Goal: Information Seeking & Learning: Learn about a topic

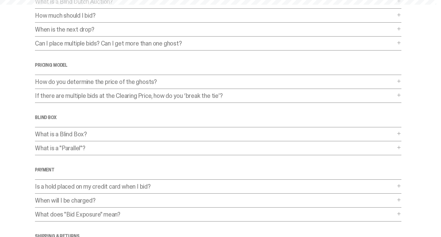
scroll to position [65, 0]
click at [166, 38] on div "Frequently Asked Questions General What is a Blind Dutch Auction? What is a Bli…" at bounding box center [218, 123] width 366 height 327
click at [165, 42] on p "Can I place multiple bids? Can I get more than one ghost?" at bounding box center [215, 43] width 360 height 6
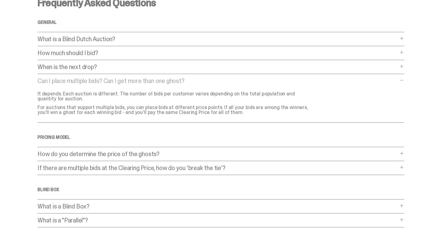
scroll to position [0, 0]
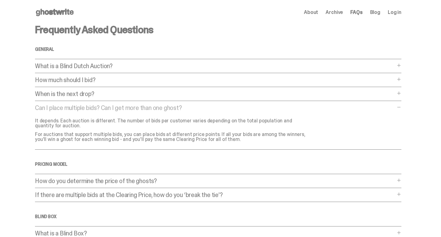
click at [318, 13] on span "About" at bounding box center [311, 12] width 14 height 5
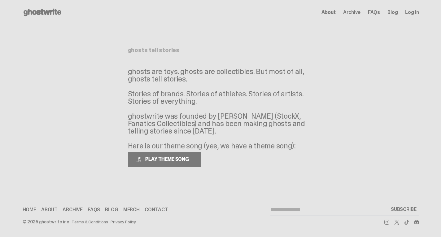
drag, startPoint x: 180, startPoint y: 124, endPoint x: 192, endPoint y: 133, distance: 14.4
click at [192, 133] on p "ghosts are toys. ghosts are collectibles. But most of all, ghosts tell stories.…" at bounding box center [221, 109] width 186 height 82
drag, startPoint x: 180, startPoint y: 72, endPoint x: 179, endPoint y: 106, distance: 33.7
click at [179, 106] on p "ghosts are toys. ghosts are collectibles. But most of all, ghosts tell stories.…" at bounding box center [221, 109] width 186 height 82
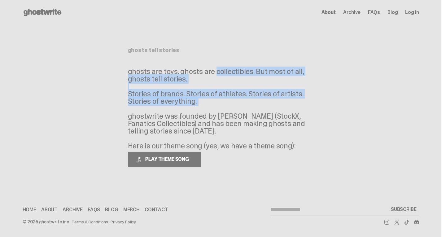
click at [179, 106] on p "ghosts are toys. ghosts are collectibles. But most of all, ghosts tell stories.…" at bounding box center [221, 109] width 186 height 82
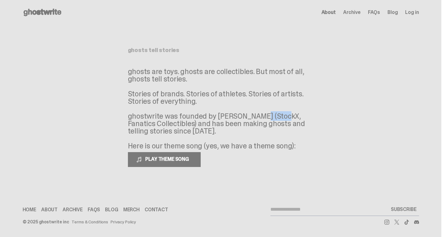
drag, startPoint x: 217, startPoint y: 117, endPoint x: 245, endPoint y: 120, distance: 28.3
click at [245, 120] on p "ghosts are toys. ghosts are collectibles. But most of all, ghosts tell stories.…" at bounding box center [221, 109] width 186 height 82
drag, startPoint x: 216, startPoint y: 117, endPoint x: 250, endPoint y: 117, distance: 33.7
click at [250, 117] on p "ghosts are toys. ghosts are collectibles. But most of all, ghosts tell stories.…" at bounding box center [221, 109] width 186 height 82
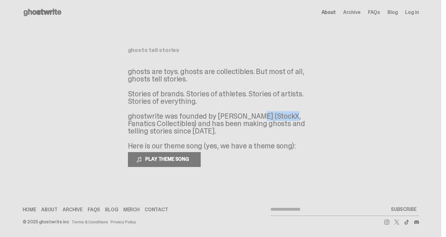
click at [127, 209] on link "Merch" at bounding box center [131, 209] width 16 height 5
click at [397, 11] on link "Blog" at bounding box center [392, 12] width 10 height 5
